Goal: Navigation & Orientation: Find specific page/section

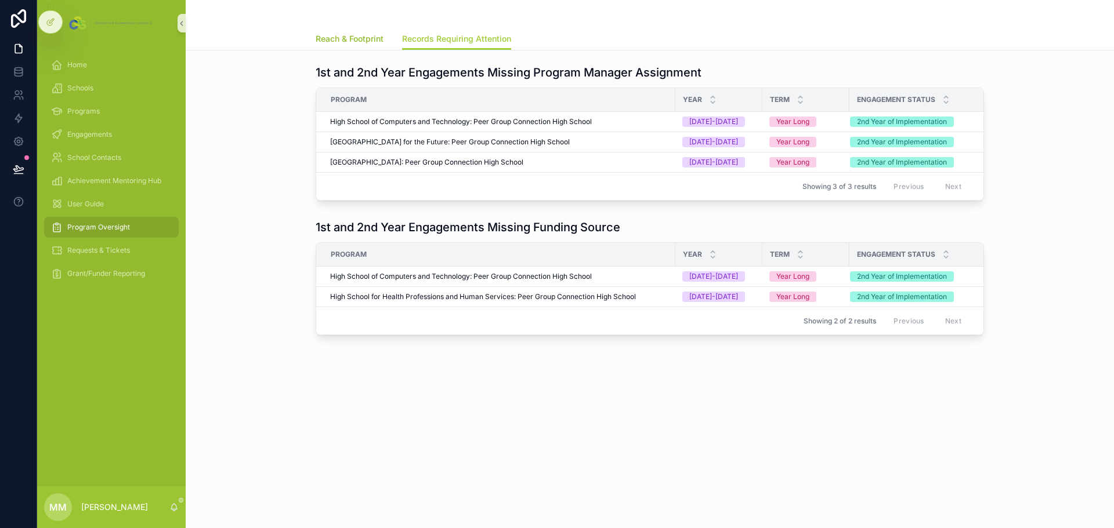
click at [366, 39] on span "Reach & Footprint" at bounding box center [350, 39] width 68 height 12
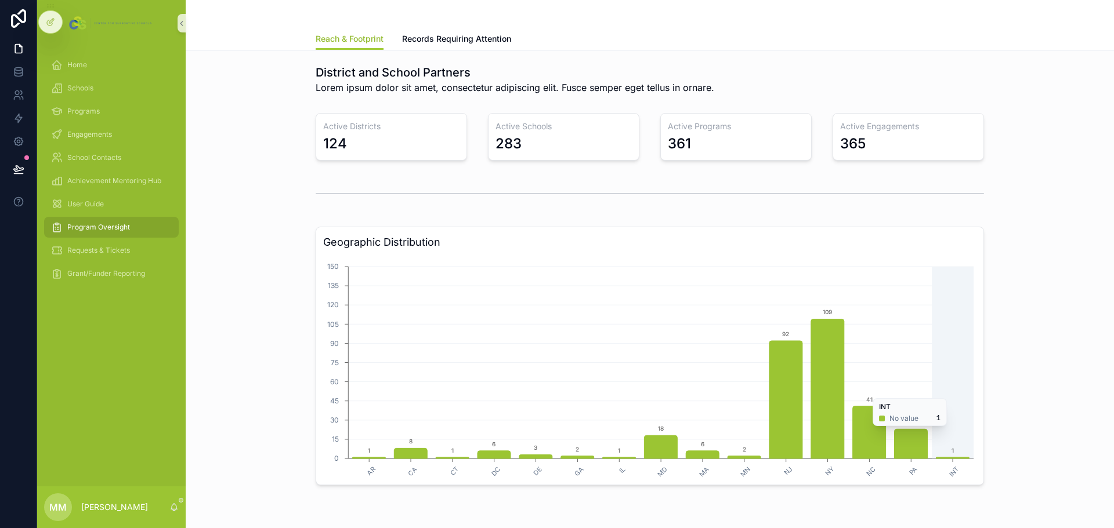
scroll to position [55, 0]
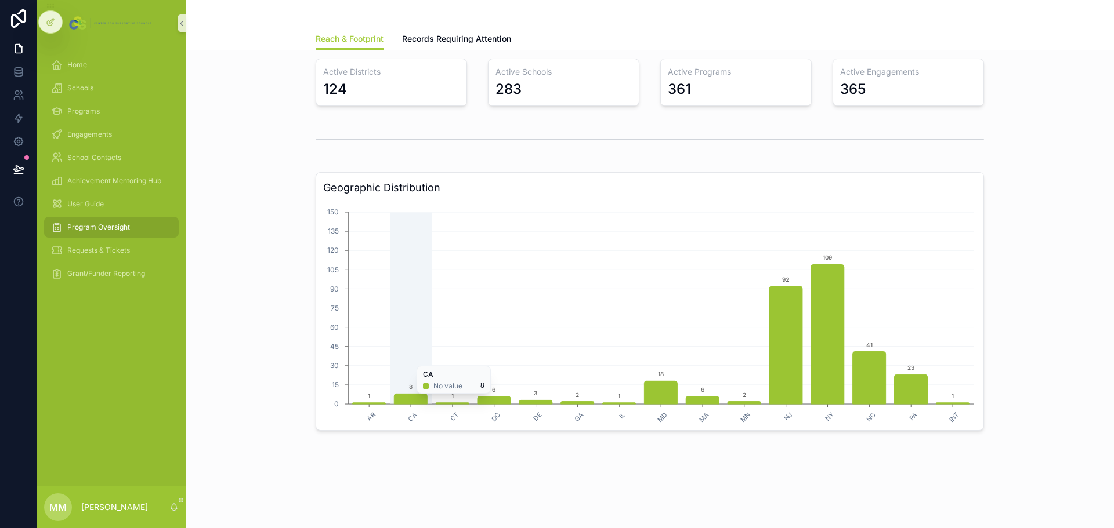
click at [409, 400] on icon "chart" at bounding box center [410, 399] width 33 height 10
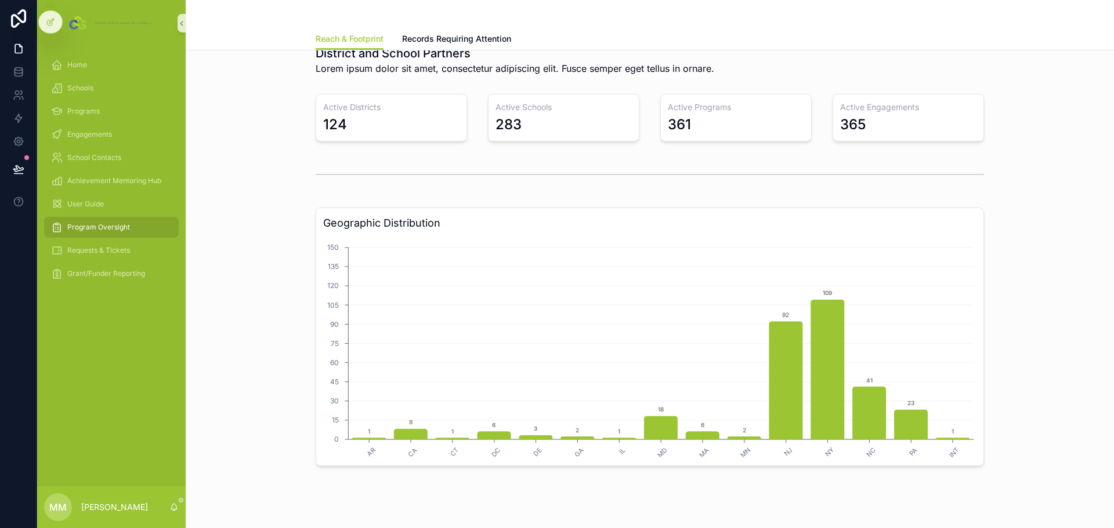
scroll to position [0, 0]
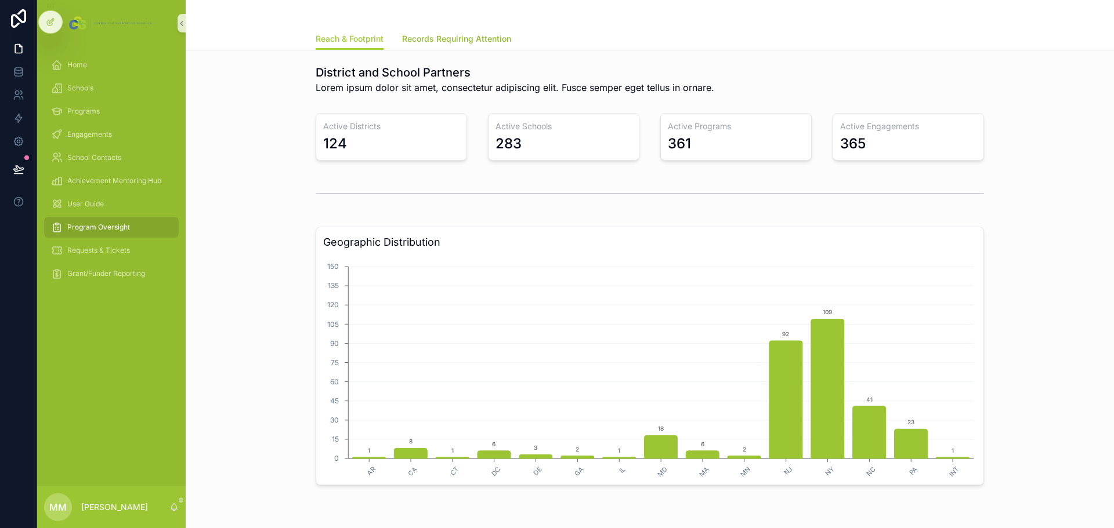
click at [448, 41] on span "Records Requiring Attention" at bounding box center [456, 39] width 109 height 12
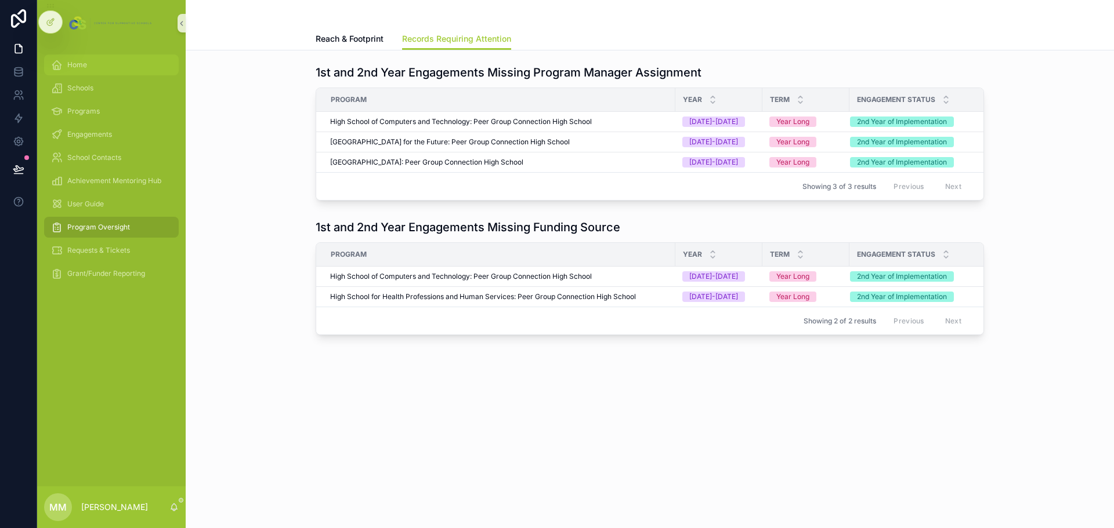
click at [120, 61] on div "Home" at bounding box center [111, 65] width 121 height 19
